Goal: Task Accomplishment & Management: Manage account settings

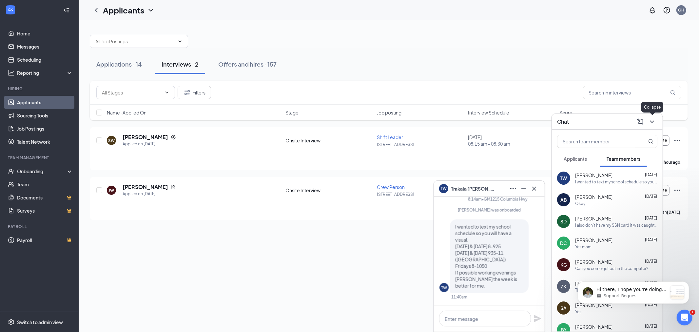
click at [655, 123] on icon "ChevronDown" at bounding box center [652, 122] width 8 height 8
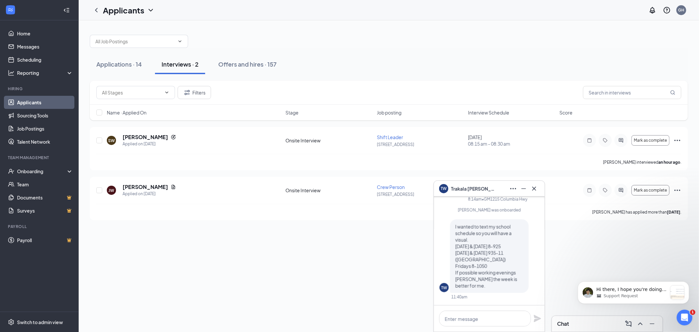
click at [487, 190] on div "TW [PERSON_NAME]" at bounding box center [489, 188] width 100 height 10
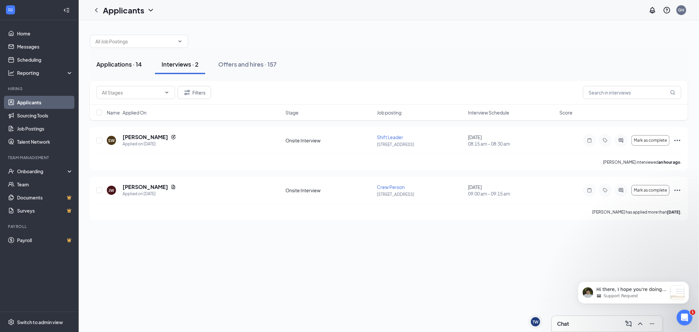
click at [117, 61] on div "Applications · 14" at bounding box center [119, 64] width 46 height 8
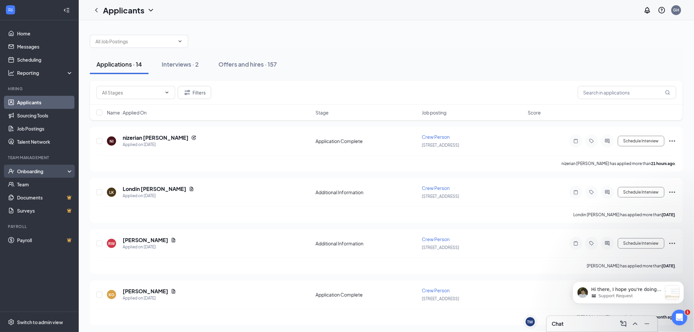
click at [15, 173] on div "Onboarding" at bounding box center [39, 171] width 79 height 13
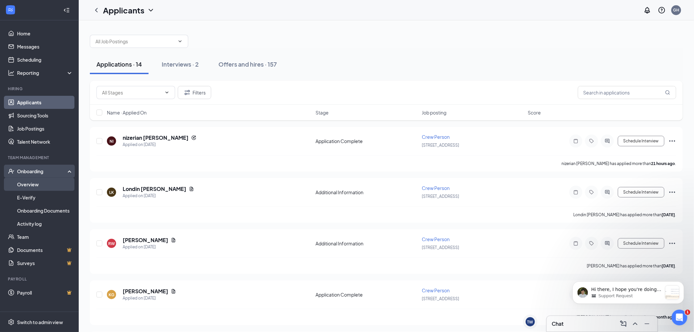
click at [40, 182] on link "Overview" at bounding box center [45, 184] width 56 height 13
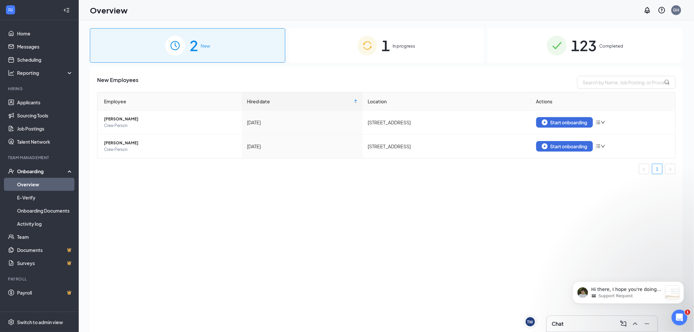
click at [379, 51] on div "1 In progress" at bounding box center [386, 45] width 195 height 34
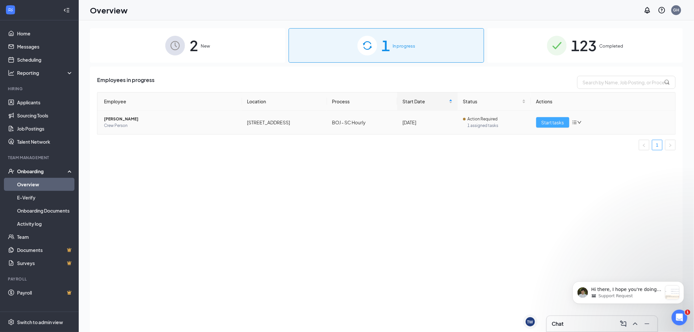
click at [547, 119] on span "Start tasks" at bounding box center [552, 122] width 23 height 7
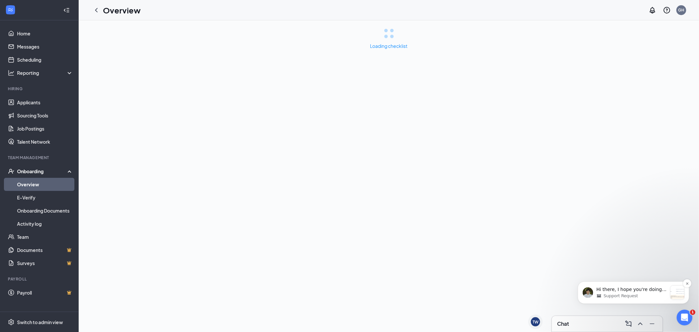
click at [628, 291] on p "Hi there, I hope you're doing well! My apologies for the delayed response, as I…" at bounding box center [631, 289] width 71 height 7
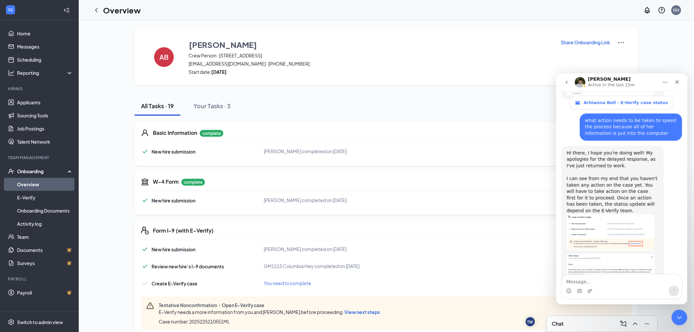
scroll to position [885, 0]
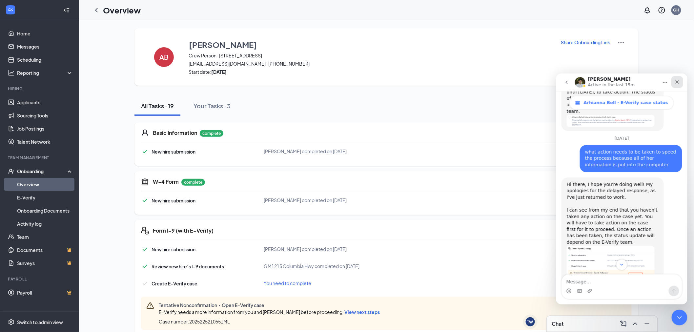
click at [679, 81] on icon "Close" at bounding box center [676, 81] width 5 height 5
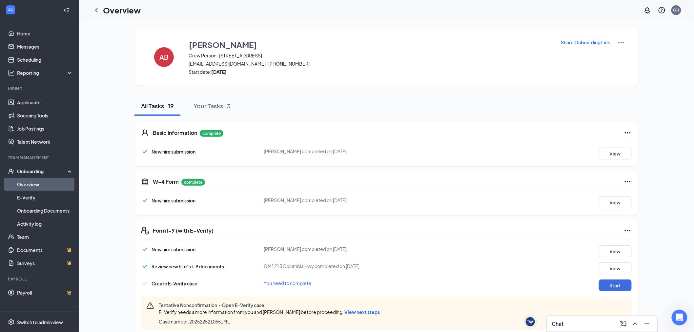
scroll to position [958, 0]
click at [616, 283] on button "Start" at bounding box center [615, 285] width 33 height 12
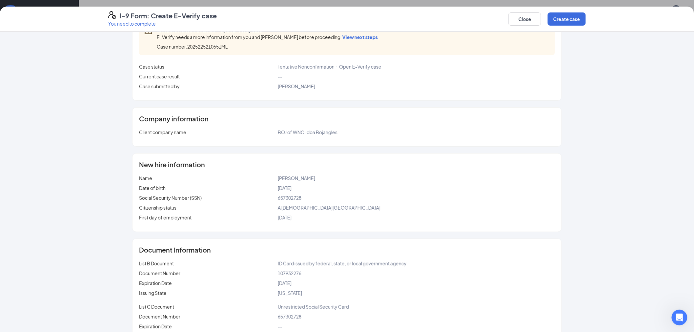
scroll to position [63, 0]
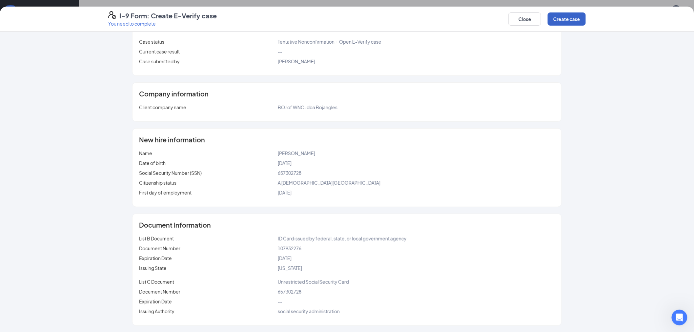
click at [555, 17] on button "Create case" at bounding box center [566, 18] width 38 height 13
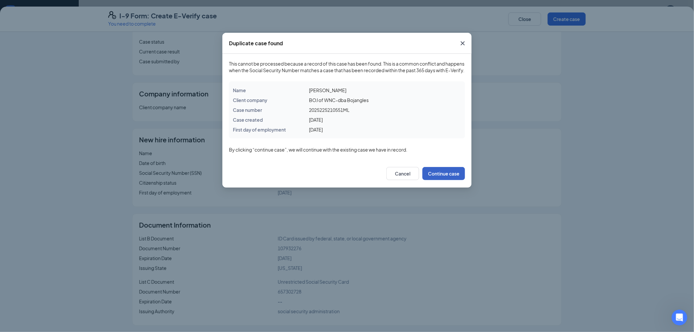
click at [454, 180] on button "Continue case" at bounding box center [443, 173] width 43 height 13
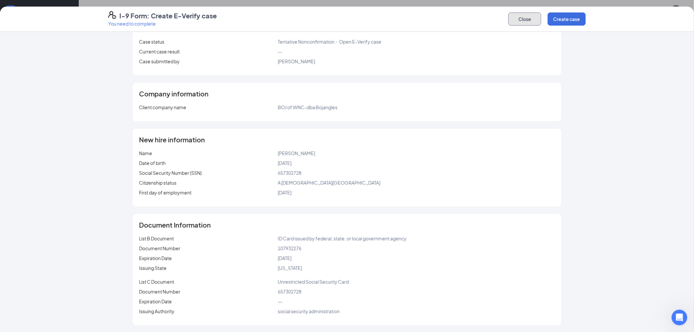
drag, startPoint x: 521, startPoint y: 24, endPoint x: 509, endPoint y: 34, distance: 16.0
click at [521, 24] on button "Close" at bounding box center [524, 18] width 33 height 13
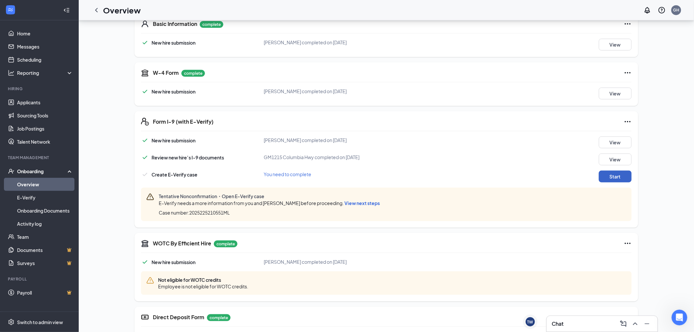
scroll to position [109, 0]
click at [346, 200] on span "View next steps" at bounding box center [361, 203] width 35 height 6
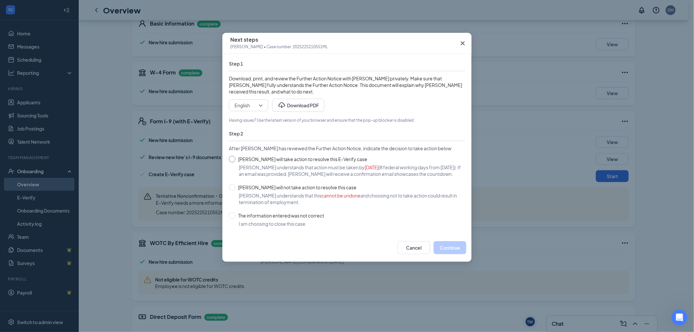
click at [275, 162] on span "[PERSON_NAME] will take action to resolve this E-Verify case" at bounding box center [302, 158] width 134 height 7
click at [235, 162] on input "[PERSON_NAME] will take action to resolve this E-Verify case" at bounding box center [232, 159] width 7 height 7
radio input "true"
click at [440, 249] on button "Continue" at bounding box center [449, 247] width 33 height 13
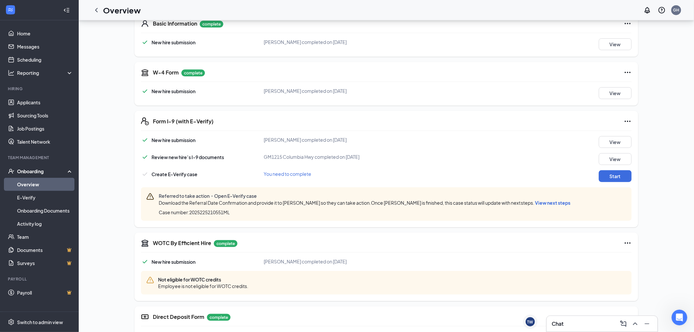
click at [546, 200] on span "View next steps" at bounding box center [552, 203] width 35 height 6
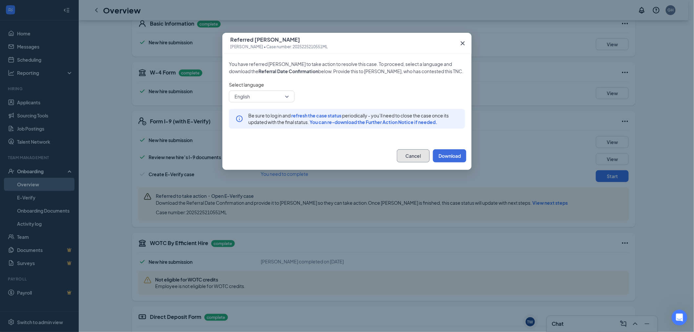
click at [412, 151] on button "Cancel" at bounding box center [413, 155] width 33 height 13
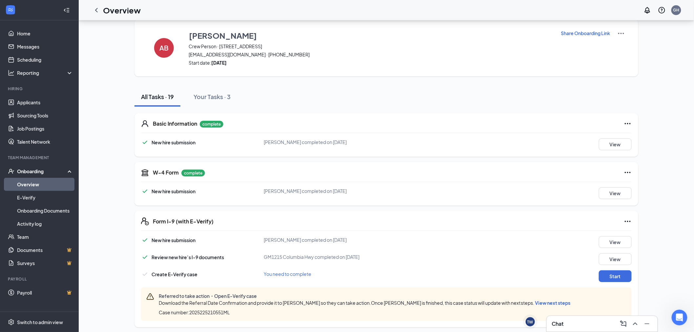
scroll to position [0, 0]
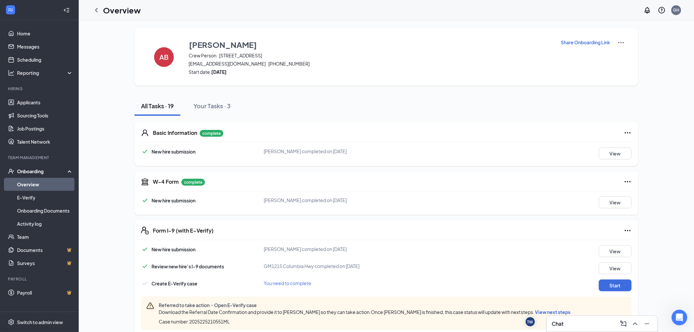
click at [621, 44] on img at bounding box center [621, 43] width 8 height 8
click at [614, 54] on span "View details" at bounding box center [621, 53] width 26 height 7
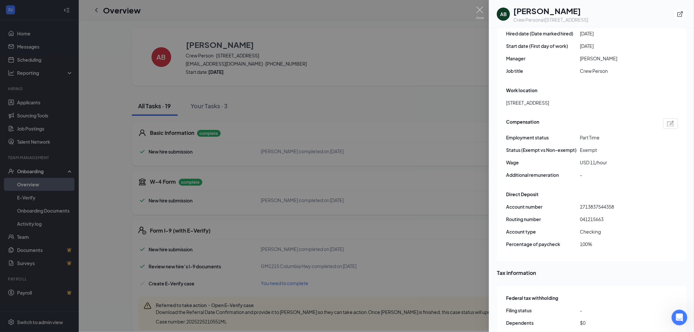
scroll to position [437, 0]
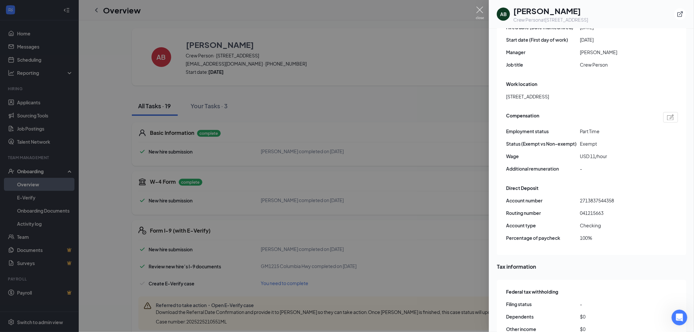
click at [482, 11] on img at bounding box center [480, 13] width 8 height 13
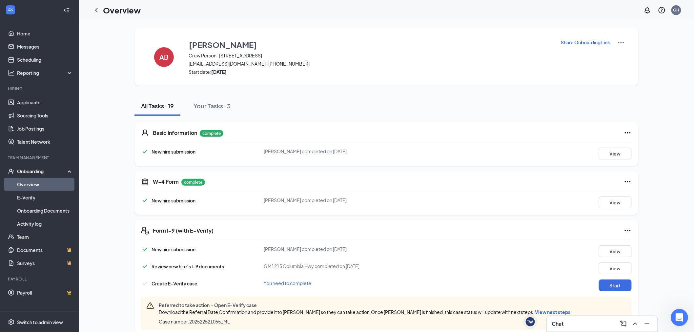
click at [677, 317] on icon "Open Intercom Messenger" at bounding box center [678, 316] width 5 height 5
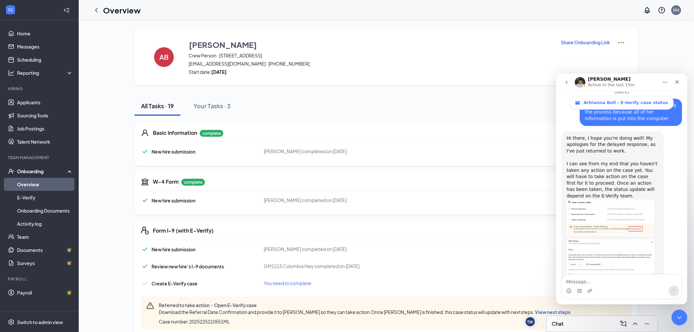
scroll to position [958, 0]
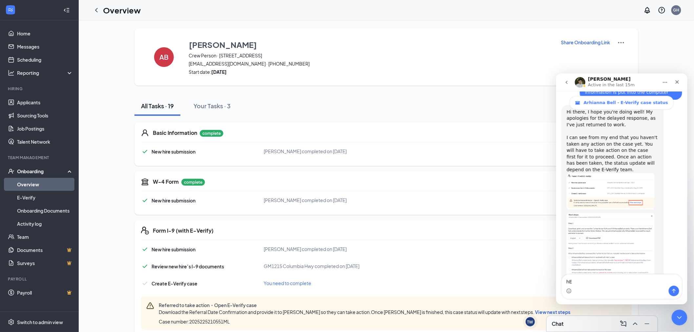
type textarea "h"
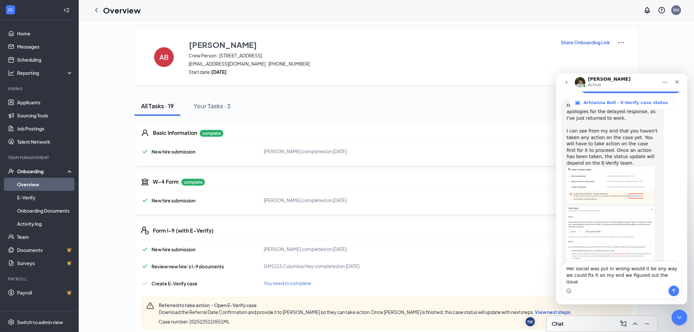
type textarea "Her social was put in wrong would it be any way we could fix it on my end we fi…"
click at [676, 293] on button "Send a message…" at bounding box center [673, 290] width 10 height 10
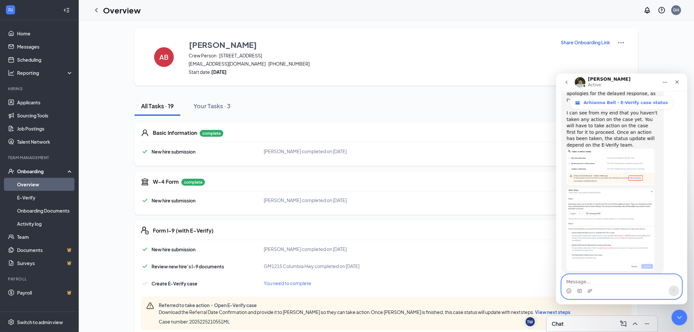
scroll to position [999, 0]
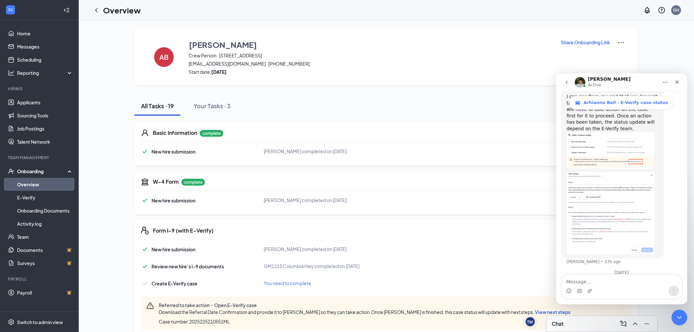
click at [618, 80] on div "[PERSON_NAME] Active" at bounding box center [615, 81] width 83 height 11
click at [675, 80] on icon "Close" at bounding box center [676, 81] width 5 height 5
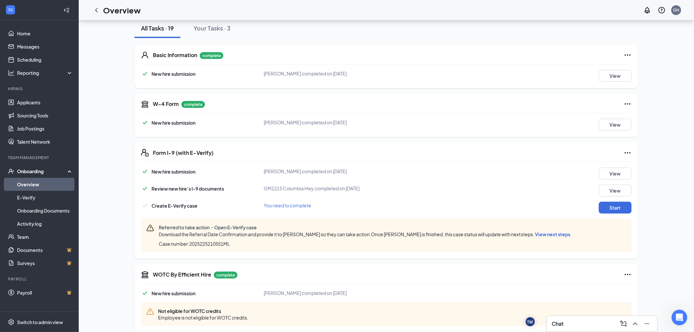
scroll to position [0, 0]
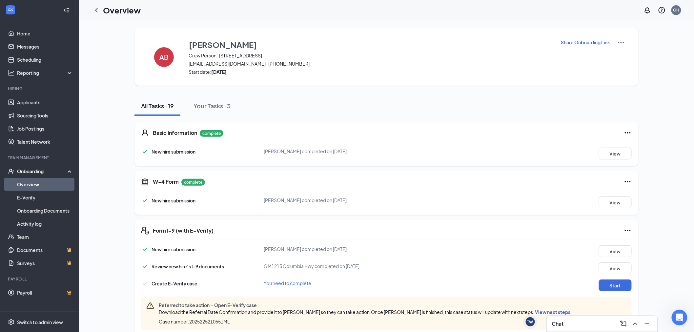
click at [601, 45] on p "Share Onboarding Link" at bounding box center [585, 42] width 49 height 7
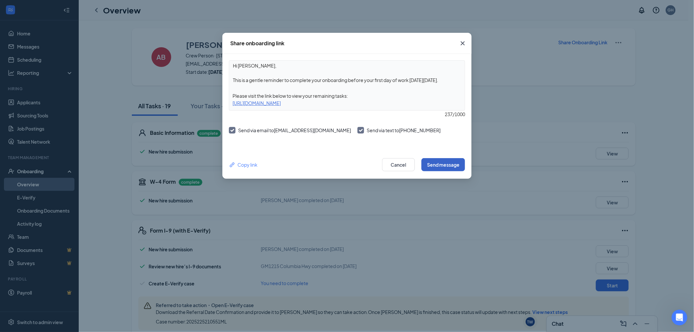
click at [451, 168] on button "Send message" at bounding box center [443, 164] width 44 height 13
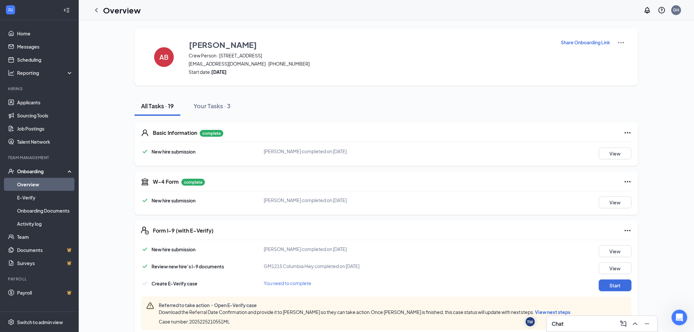
drag, startPoint x: 618, startPoint y: 42, endPoint x: 613, endPoint y: 53, distance: 11.6
click at [618, 42] on img at bounding box center [621, 43] width 8 height 8
click at [614, 54] on span "View details" at bounding box center [621, 53] width 26 height 7
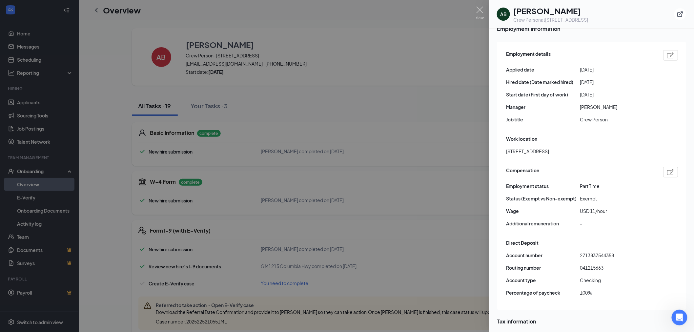
scroll to position [273, 0]
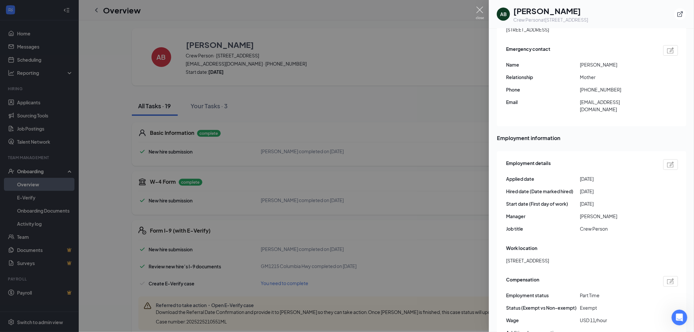
click at [479, 13] on img at bounding box center [480, 13] width 8 height 13
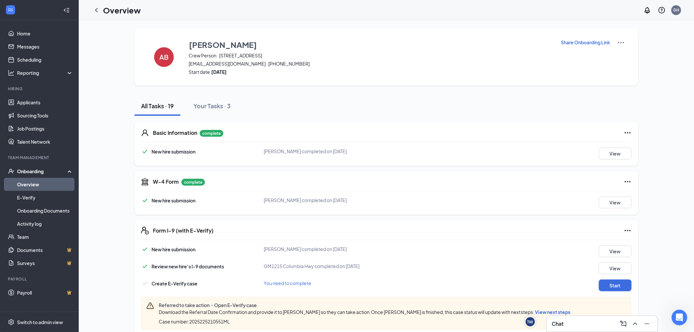
click at [630, 230] on icon "Ellipses" at bounding box center [628, 231] width 8 height 8
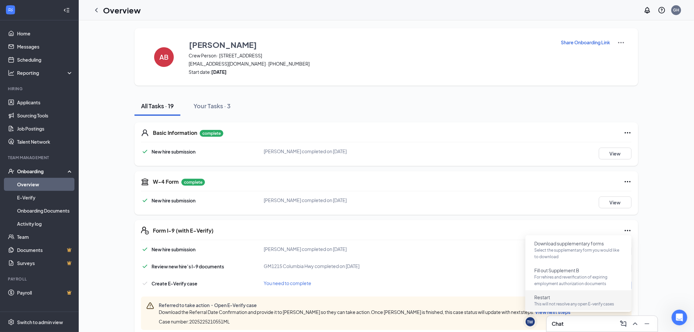
click at [560, 300] on button "Restart This will not resolve any open E-verify cases" at bounding box center [578, 300] width 98 height 17
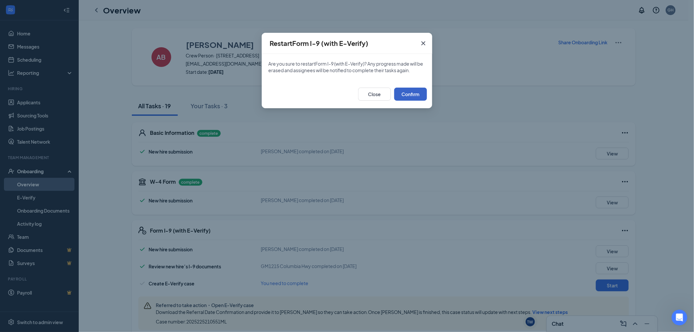
click at [402, 94] on button "Confirm" at bounding box center [410, 94] width 33 height 13
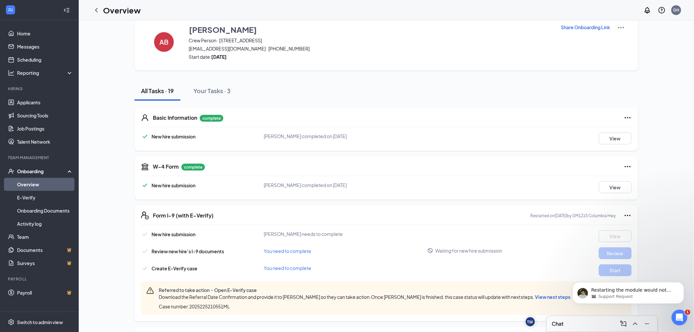
scroll to position [0, 0]
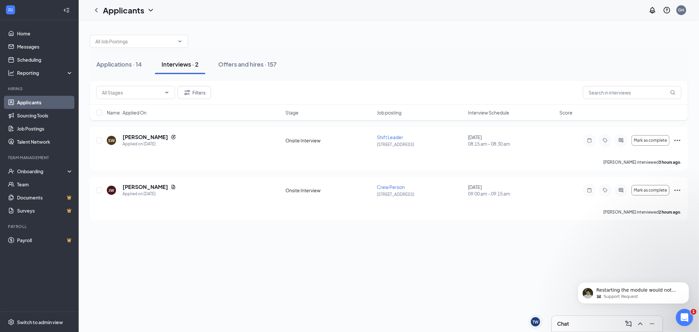
click at [676, 312] on div "Open Intercom Messenger" at bounding box center [684, 316] width 16 height 16
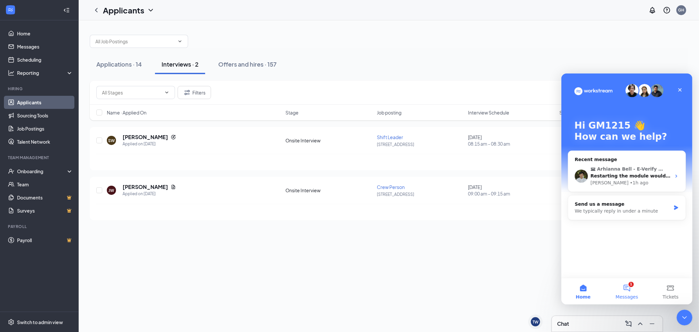
click at [630, 294] on span "Messages" at bounding box center [627, 296] width 23 height 5
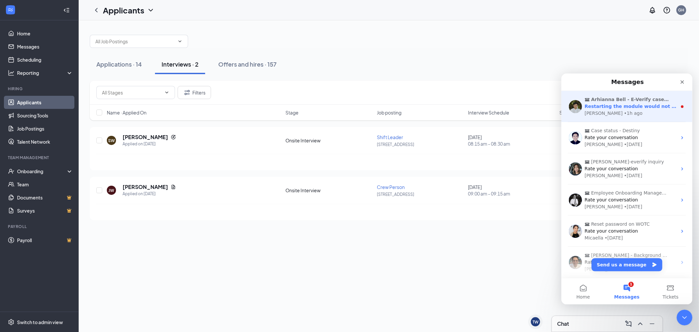
click at [619, 109] on div "Restarting the module would not affect the existing case of Arhianna. You may k…" at bounding box center [631, 106] width 92 height 7
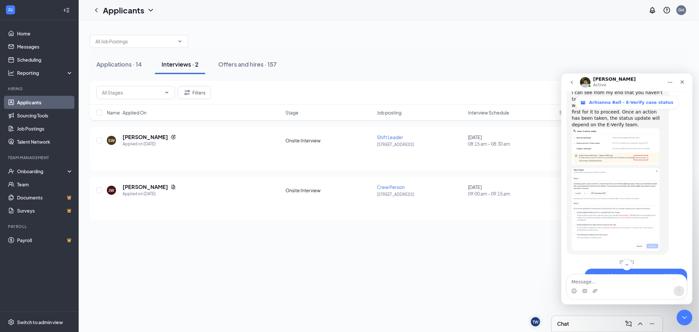
scroll to position [1050, 0]
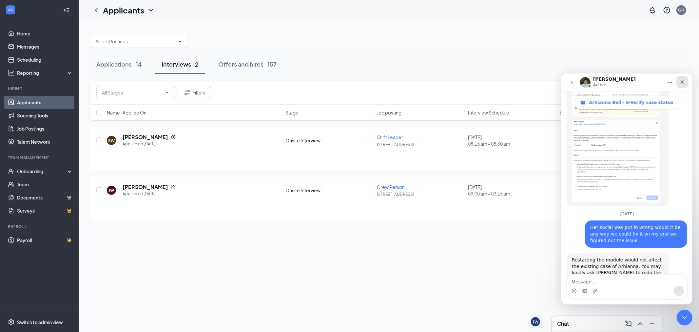
click at [681, 76] on div "Close" at bounding box center [682, 82] width 12 height 12
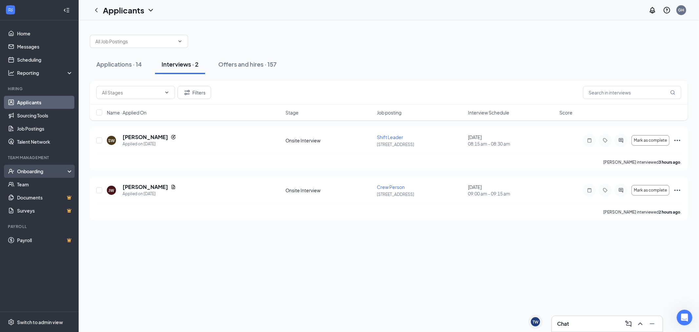
click at [55, 173] on div "Onboarding" at bounding box center [42, 171] width 50 height 7
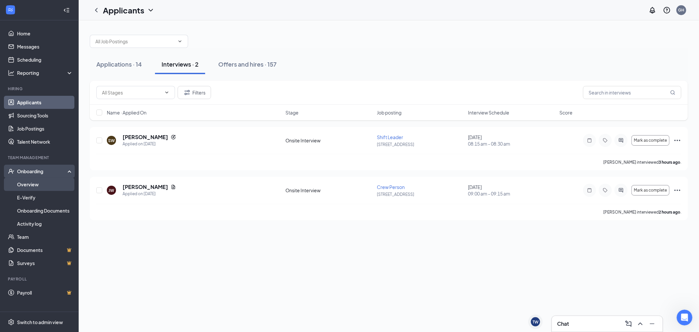
click at [54, 186] on link "Overview" at bounding box center [45, 184] width 56 height 13
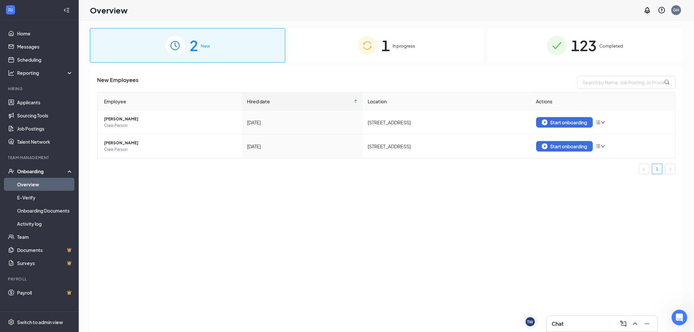
click at [395, 36] on div "1 In progress" at bounding box center [386, 45] width 195 height 34
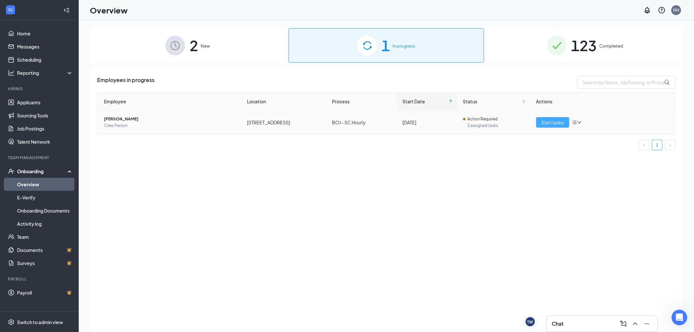
click at [556, 126] on span "Start tasks" at bounding box center [552, 122] width 23 height 7
